Goal: Task Accomplishment & Management: Complete application form

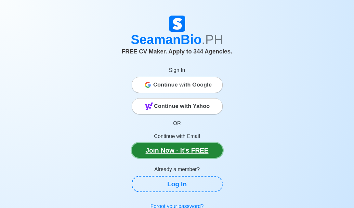
click at [179, 151] on link "Join Now - It's FREE" at bounding box center [176, 150] width 91 height 15
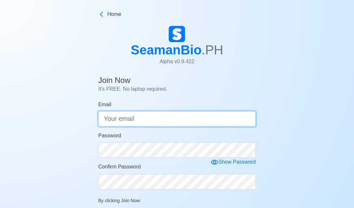
click at [137, 120] on input "Email" at bounding box center [176, 119] width 157 height 16
type input "[EMAIL_ADDRESS][DOMAIN_NAME]"
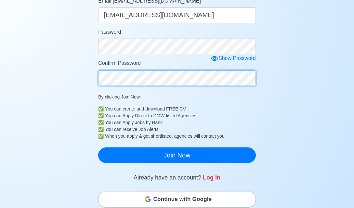
scroll to position [117, 0]
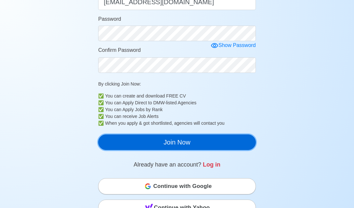
click at [191, 142] on button "Join Now" at bounding box center [176, 143] width 157 height 16
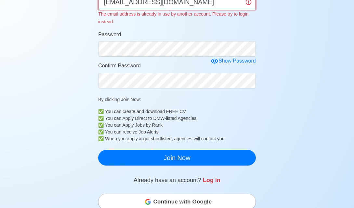
click at [207, 4] on input "[EMAIL_ADDRESS][DOMAIN_NAME]" at bounding box center [176, 2] width 157 height 16
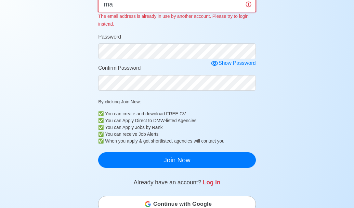
type input "m"
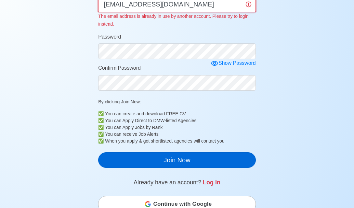
type input "[EMAIL_ADDRESS][DOMAIN_NAME]"
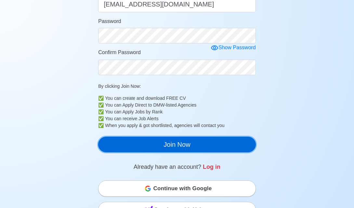
click at [201, 158] on main "Join Now It's FREE. No laptop required. Email [EMAIL_ADDRESS][DOMAIN_NAME] [EMA…" at bounding box center [176, 142] width 167 height 367
click at [196, 143] on button "Join Now" at bounding box center [176, 145] width 157 height 16
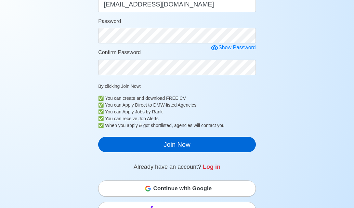
scroll to position [8, 0]
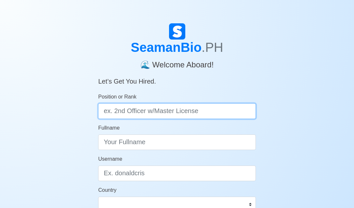
click at [188, 111] on input "Position or Rank" at bounding box center [176, 112] width 157 height 16
type input "oiler"
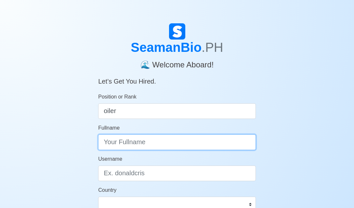
click at [169, 140] on input "Fullname" at bounding box center [176, 143] width 157 height 16
type input "m"
type input "Manny B.Salvador"
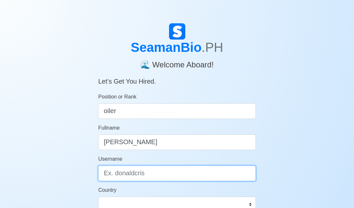
click at [148, 178] on input "Username" at bounding box center [176, 174] width 157 height 16
type input "m"
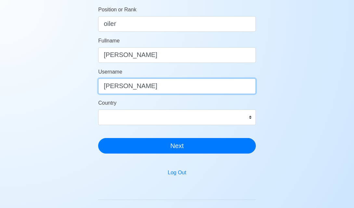
scroll to position [91, 0]
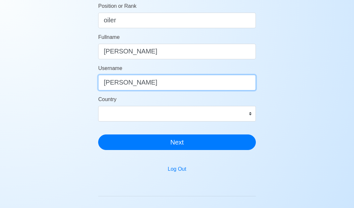
type input "Manny Salvador"
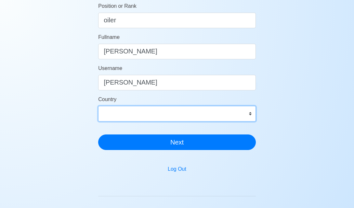
click at [166, 115] on select "Afghanistan Åland Islands Albania Algeria American Samoa Andorra Angola Anguill…" at bounding box center [176, 114] width 157 height 16
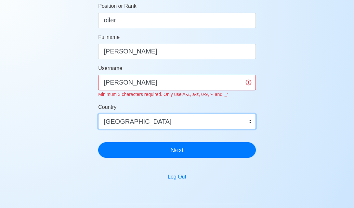
click at [143, 124] on select "Afghanistan Åland Islands Albania Algeria American Samoa Andorra Angola Anguill…" at bounding box center [176, 122] width 157 height 16
click at [164, 129] on select "Afghanistan Åland Islands Albania Algeria American Samoa Andorra Angola Anguill…" at bounding box center [176, 122] width 157 height 16
click at [250, 122] on select "Afghanistan Åland Islands Albania Algeria American Samoa Andorra Angola Anguill…" at bounding box center [176, 122] width 157 height 16
click at [250, 119] on select "Afghanistan Åland Islands Albania Algeria American Samoa Andorra Angola Anguill…" at bounding box center [176, 122] width 157 height 16
select select "PH"
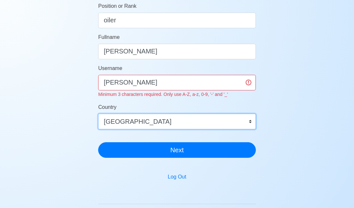
click at [225, 124] on select "Afghanistan Åland Islands Albania Algeria American Samoa Andorra Angola Anguill…" at bounding box center [176, 122] width 157 height 16
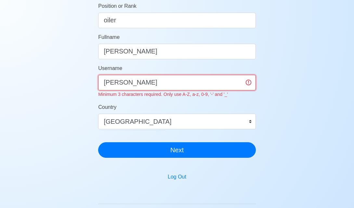
click at [158, 85] on input "Manny Salvador" at bounding box center [176, 83] width 157 height 16
type input "M"
type input "m"
type input "S"
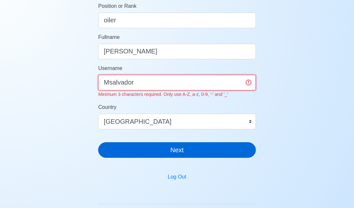
type input "Msalvador"
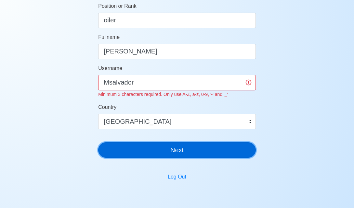
click at [193, 145] on button "Next" at bounding box center [176, 151] width 157 height 16
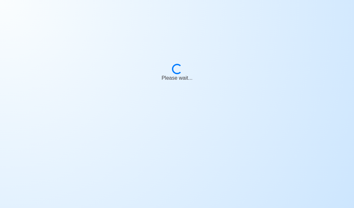
scroll to position [8, 0]
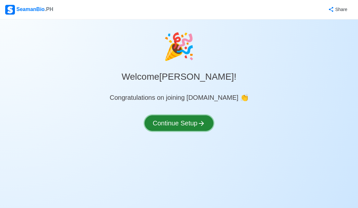
click at [186, 127] on button "Continue Setup" at bounding box center [179, 124] width 69 height 16
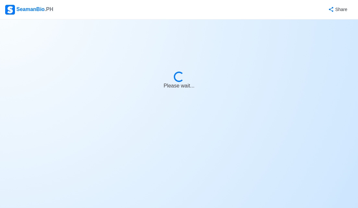
select select "Visible for Hiring"
select select "PH"
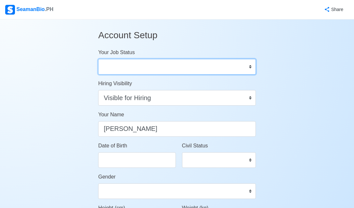
click at [250, 67] on select "Onboard Actively Looking for Job Not Looking for Job" at bounding box center [176, 67] width 157 height 16
select select "Actively Looking for Job"
click at [98, 59] on select "Onboard Actively Looking for Job Not Looking for Job" at bounding box center [176, 67] width 157 height 16
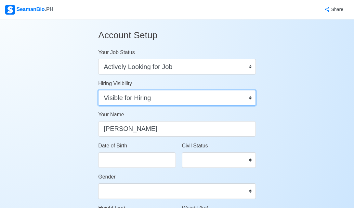
click at [251, 98] on select "Visible for Hiring Not Visible for Hiring" at bounding box center [176, 98] width 157 height 16
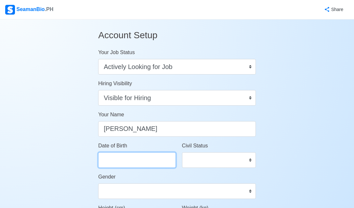
click at [144, 159] on input "Date of Birth" at bounding box center [136, 161] width 77 height 16
select select "****"
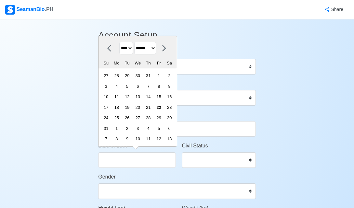
click at [109, 47] on icon at bounding box center [109, 48] width 4 height 6
select select "****"
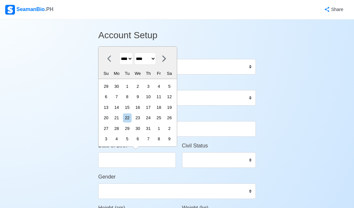
click at [132, 59] on select "**** **** **** **** **** **** **** **** **** **** **** **** **** **** **** ****…" at bounding box center [126, 59] width 14 height 13
select select "****"
click at [119, 53] on select "**** **** **** **** **** **** **** **** **** **** **** **** **** **** **** ****…" at bounding box center [126, 59] width 14 height 13
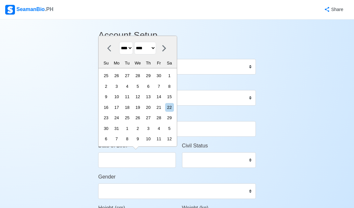
click at [156, 48] on select "******* ******** ***** ***** *** **** **** ****** ********* ******* ******** **…" at bounding box center [145, 48] width 22 height 13
select select "***"
click at [137, 53] on select "******* ******** ***** ***** *** **** **** ****** ********* ******* ******** **…" at bounding box center [145, 48] width 22 height 13
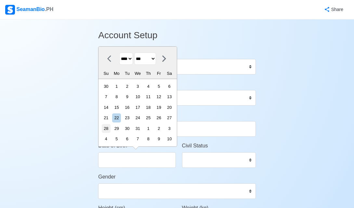
click at [110, 128] on div "28" at bounding box center [106, 128] width 9 height 9
type input "05/28/1978"
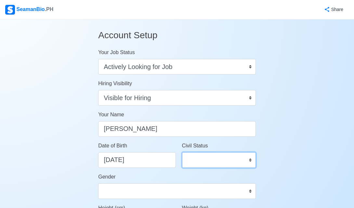
click at [250, 160] on select "Single Married Widowed Separated" at bounding box center [219, 161] width 74 height 16
select select "Married"
click at [182, 153] on select "Single Married Widowed Separated" at bounding box center [219, 161] width 74 height 16
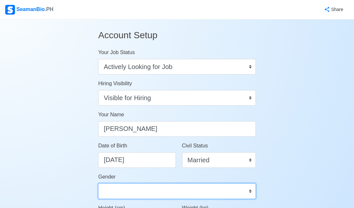
click at [204, 185] on select "Male Female" at bounding box center [176, 192] width 157 height 16
click at [98, 184] on select "Male Female" at bounding box center [176, 192] width 157 height 16
select select "Male"
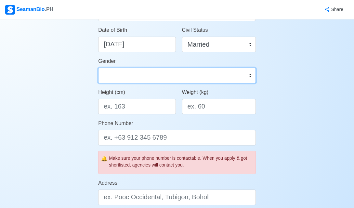
scroll to position [117, 0]
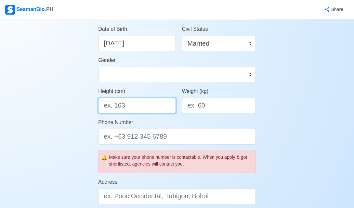
click at [137, 104] on input "Height (cm)" at bounding box center [136, 106] width 77 height 16
click at [134, 107] on input "Height (cm)" at bounding box center [136, 106] width 77 height 16
type input "2"
type input "160"
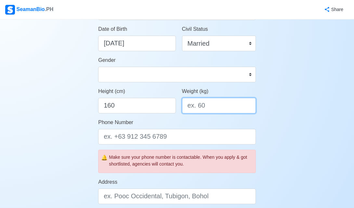
click at [209, 106] on input "Weight (kg)" at bounding box center [219, 106] width 74 height 16
type input "78"
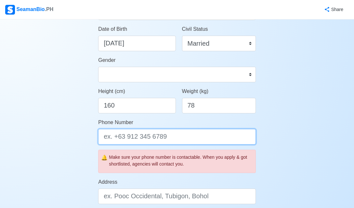
click at [186, 139] on input "Phone Number" at bounding box center [176, 137] width 157 height 16
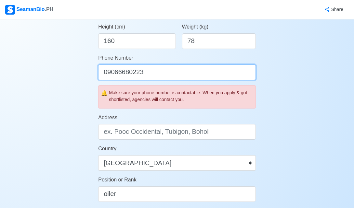
scroll to position [195, 0]
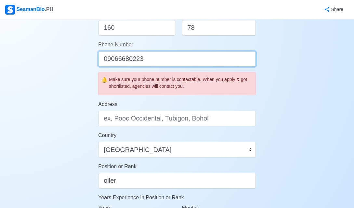
type input "09066680223"
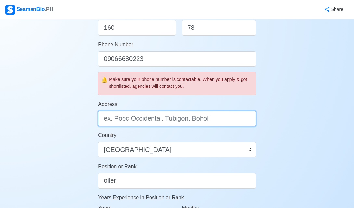
click at [224, 118] on input "Address" at bounding box center [176, 119] width 157 height 16
type input "b"
type input "p"
type input "Purok Pag Asa Brgy Diduyon Maddela Quirino"
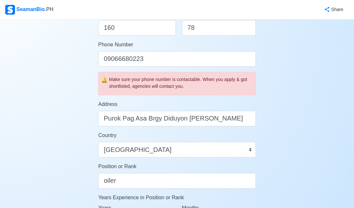
click at [236, 100] on form "Your Job Status Onboard Actively Looking for Job Not Looking for Job Hiring Vis…" at bounding box center [176, 91] width 157 height 475
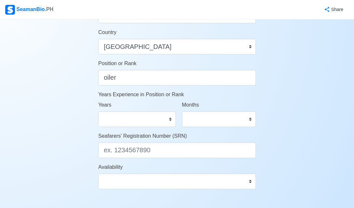
scroll to position [299, 0]
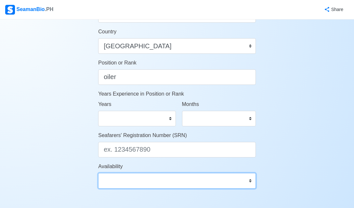
click at [248, 182] on select "Immediate Sep 2025 Oct 2025 Nov 2025 Dec 2025 Jan 2026 Feb 2026 Mar 2026 Apr 20…" at bounding box center [176, 181] width 157 height 16
select select "4102430400000"
click at [98, 173] on select "Immediate Sep 2025 Oct 2025 Nov 2025 Dec 2025 Jan 2026 Feb 2026 Mar 2026 Apr 20…" at bounding box center [176, 181] width 157 height 16
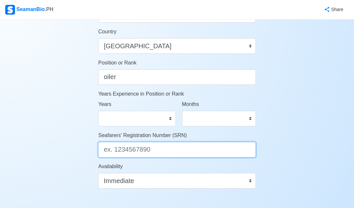
click at [161, 148] on input "Seafarers' Registration Number (SRN)" at bounding box center [176, 150] width 157 height 16
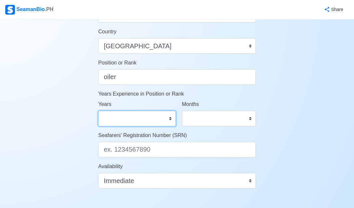
click at [170, 119] on select "0 1 2 3 4 5 6 7 8 9 10 11 12 13 14 15 16 17 18 19 20 21 22 23 24 25 26 27 28 29…" at bounding box center [136, 119] width 77 height 16
select select "15"
click at [98, 111] on select "0 1 2 3 4 5 6 7 8 9 10 11 12 13 14 15 16 17 18 19 20 21 22 23 24 25 26 27 28 29…" at bounding box center [136, 119] width 77 height 16
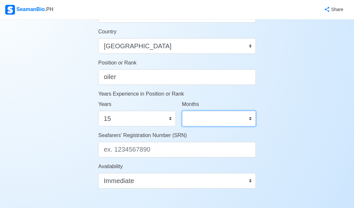
click at [251, 121] on select "0 1 2 3 4 5 6 7 8 9 10 11" at bounding box center [219, 119] width 74 height 16
click at [182, 111] on select "0 1 2 3 4 5 6 7 8 9 10 11" at bounding box center [219, 119] width 74 height 16
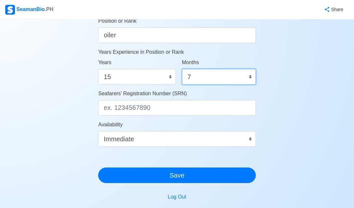
scroll to position [351, 0]
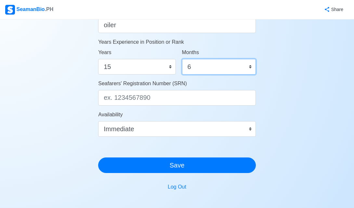
select select "5"
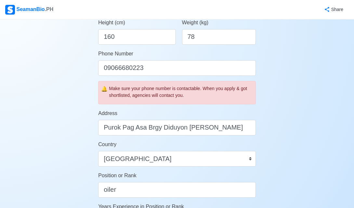
scroll to position [182, 0]
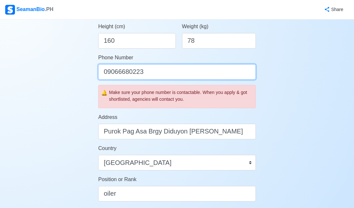
click at [106, 73] on input "09066680223" at bounding box center [176, 72] width 157 height 16
type input "9066680223"
